Goal: Task Accomplishment & Management: Manage account settings

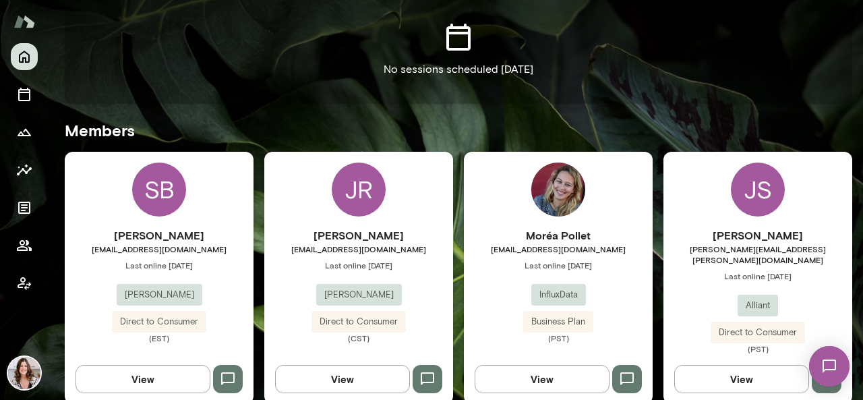
scroll to position [309, 0]
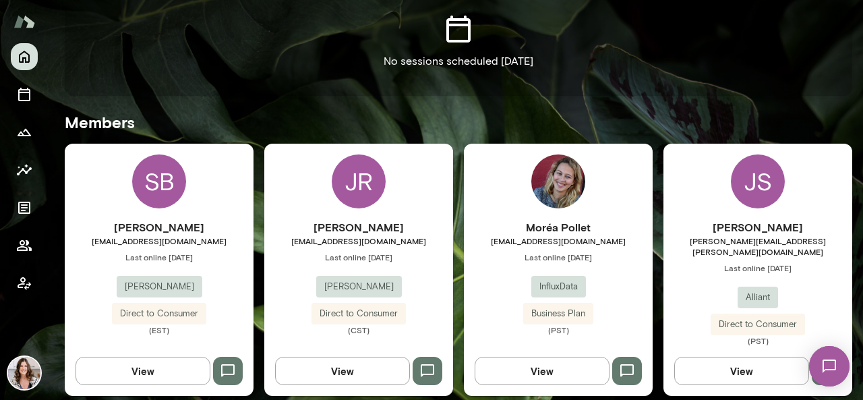
click at [550, 181] on img at bounding box center [559, 181] width 54 height 54
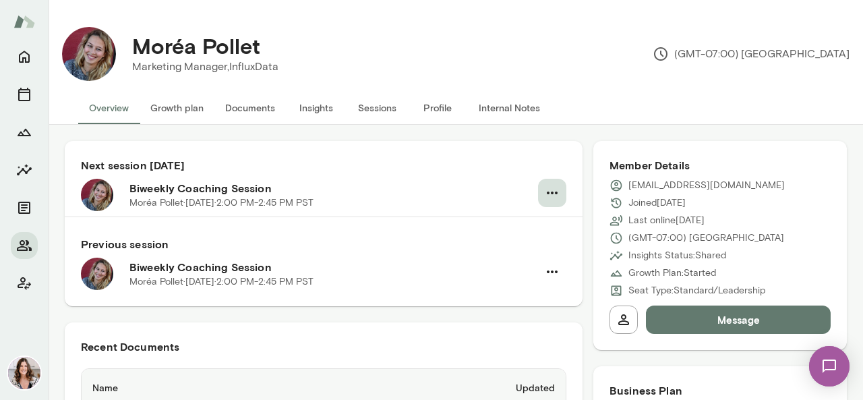
click at [545, 197] on icon "button" at bounding box center [552, 193] width 16 height 16
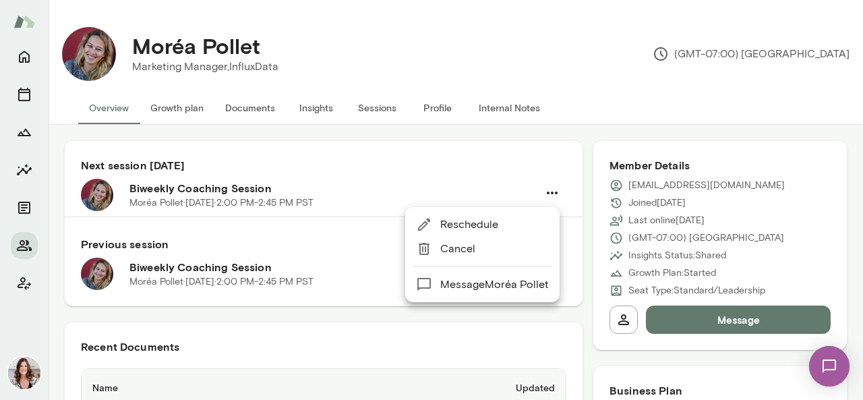
click at [451, 244] on span "Cancel" at bounding box center [494, 249] width 109 height 16
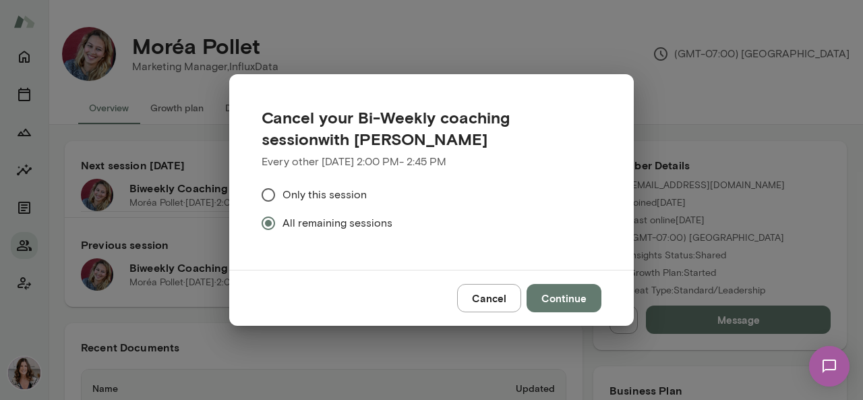
click at [567, 293] on button "Continue" at bounding box center [564, 298] width 75 height 28
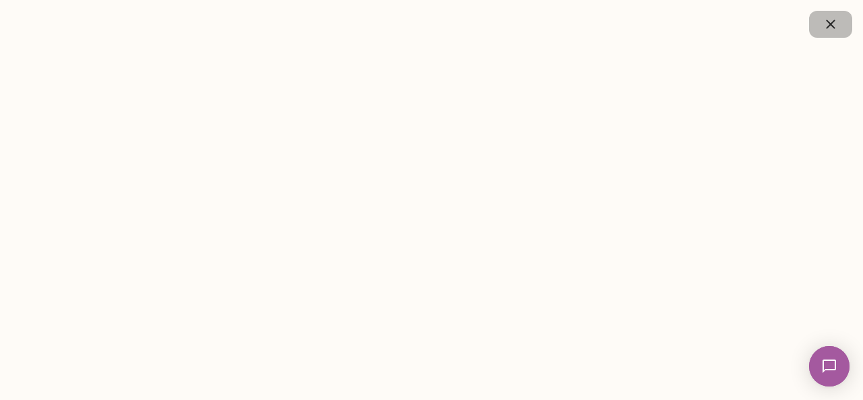
click at [828, 26] on icon "button" at bounding box center [830, 24] width 9 height 9
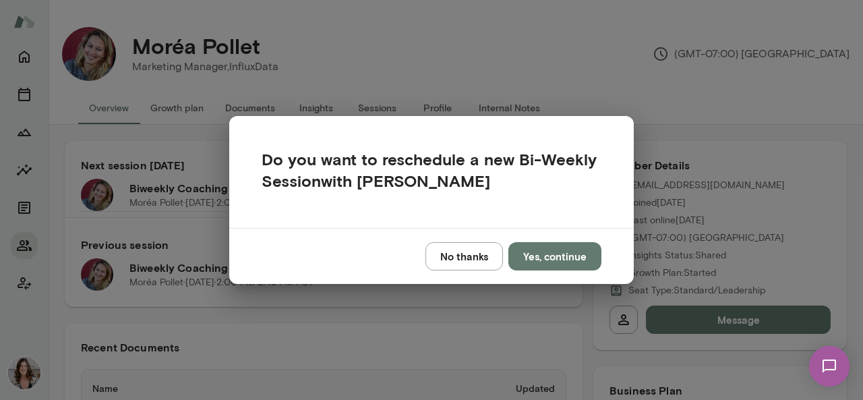
click at [549, 254] on button "Yes, continue" at bounding box center [555, 256] width 93 height 28
